Goal: Find specific page/section

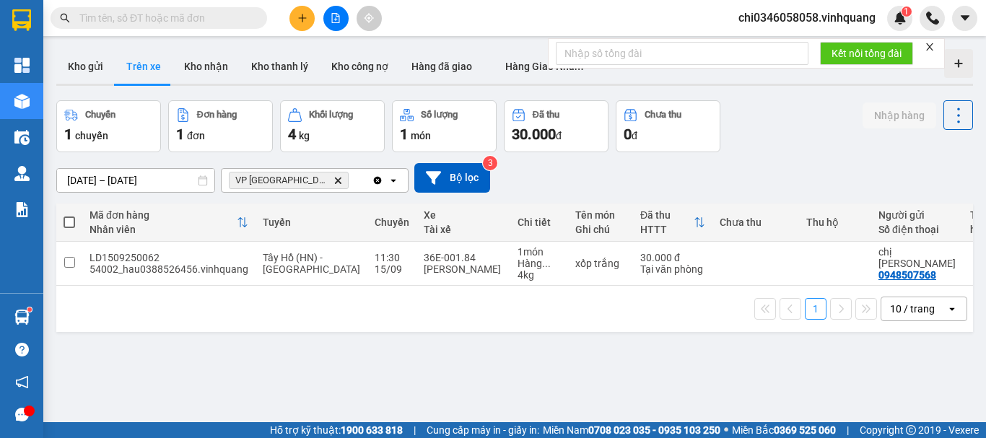
scroll to position [66, 0]
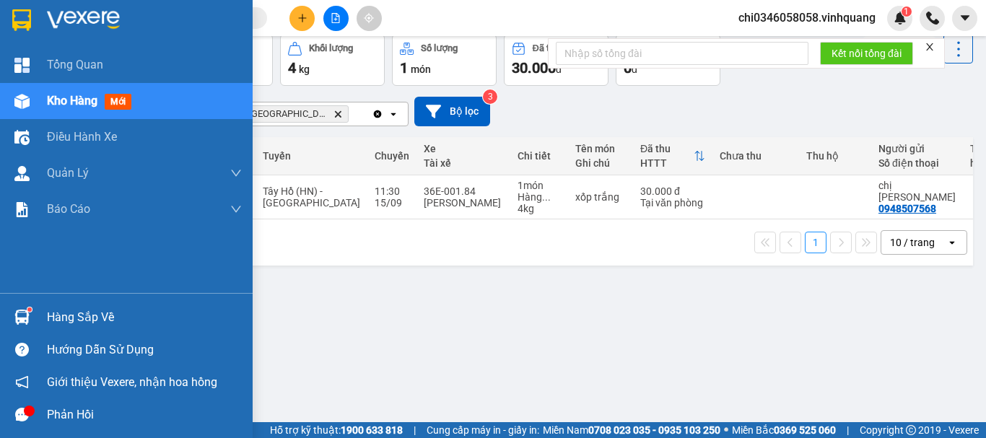
click at [17, 22] on img at bounding box center [21, 20] width 19 height 22
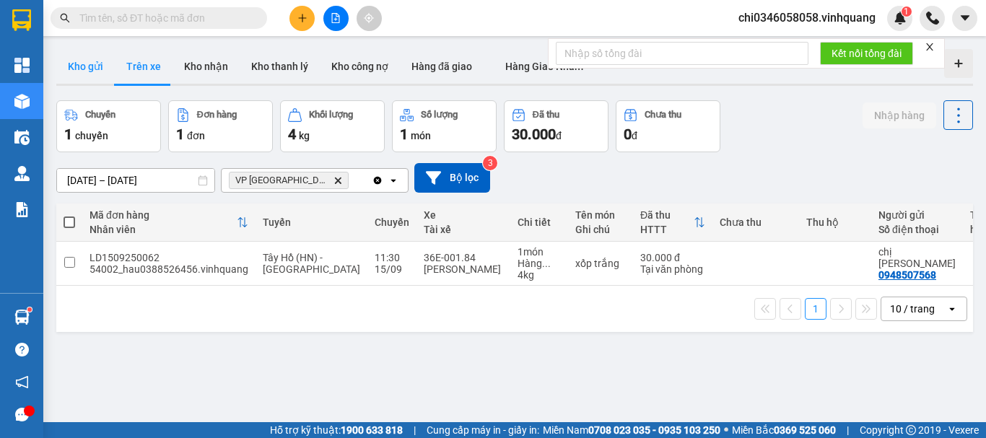
click at [76, 69] on button "Kho gửi" at bounding box center [85, 66] width 58 height 35
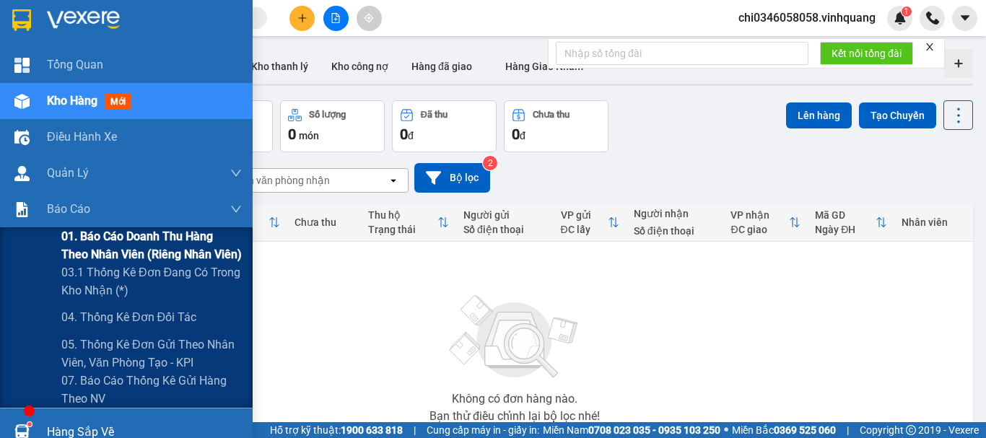
click at [74, 237] on span "01. Báo cáo doanh thu hàng theo nhân viên (riêng nhân viên)" at bounding box center [151, 245] width 180 height 36
